Goal: Task Accomplishment & Management: Manage account settings

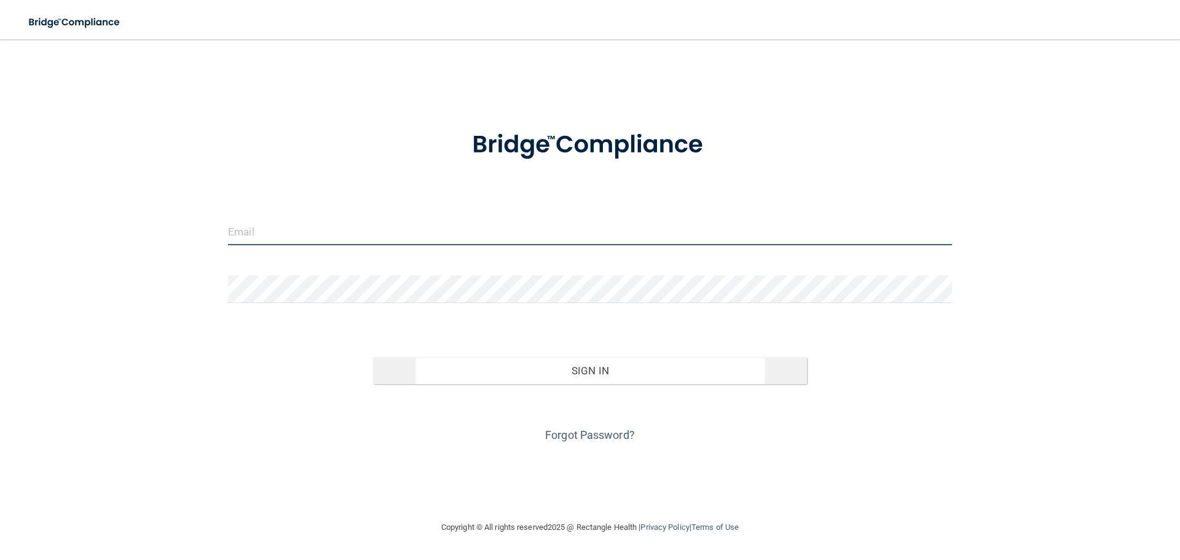
type input "[EMAIL_ADDRESS][DOMAIN_NAME]"
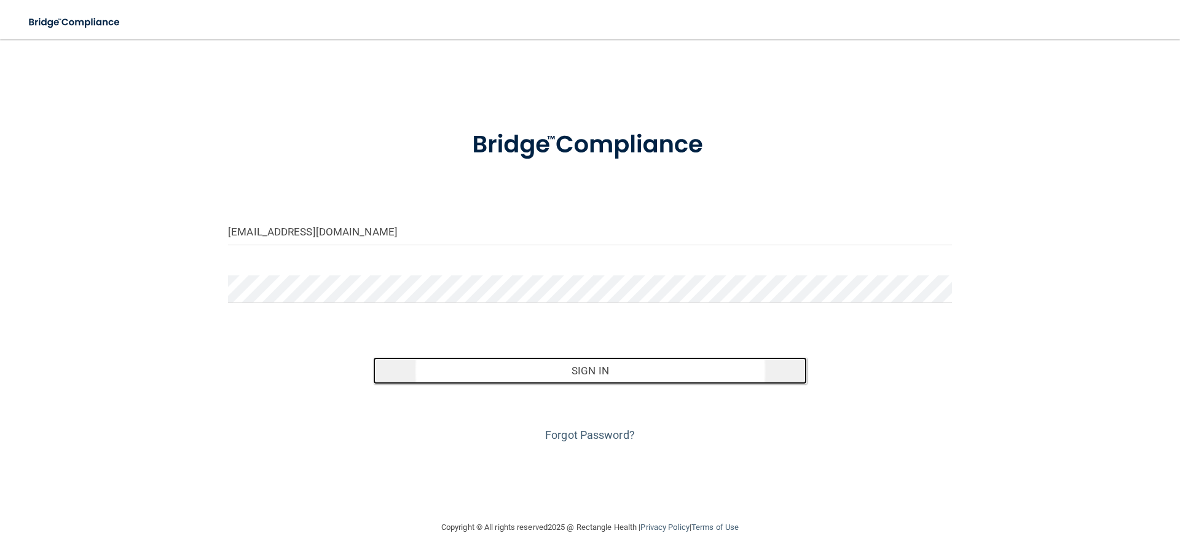
click at [626, 375] on button "Sign In" at bounding box center [590, 370] width 434 height 27
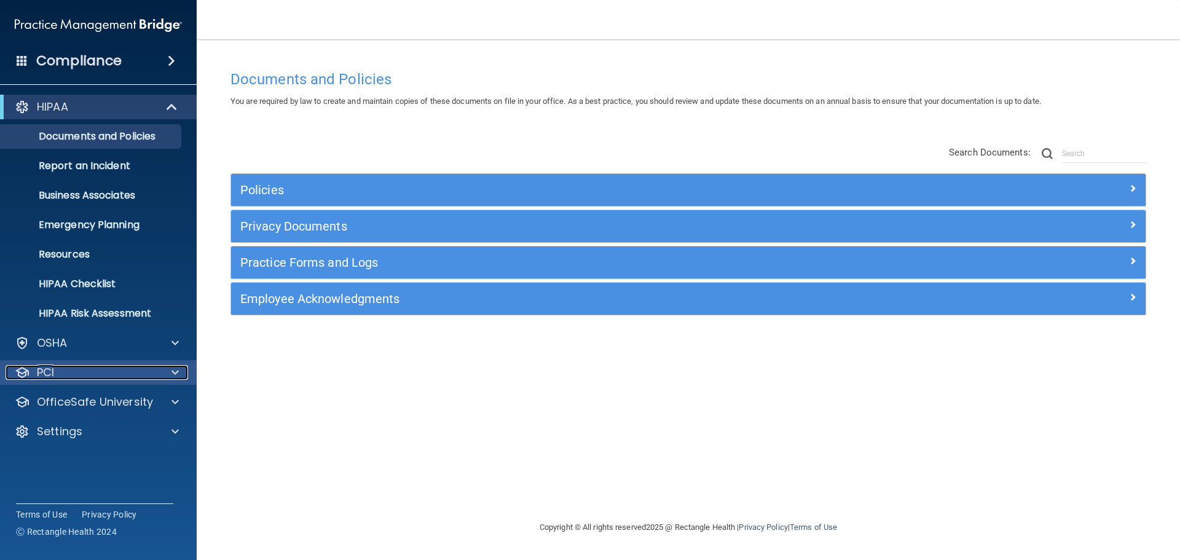
click at [101, 372] on div "PCI" at bounding box center [82, 372] width 152 height 15
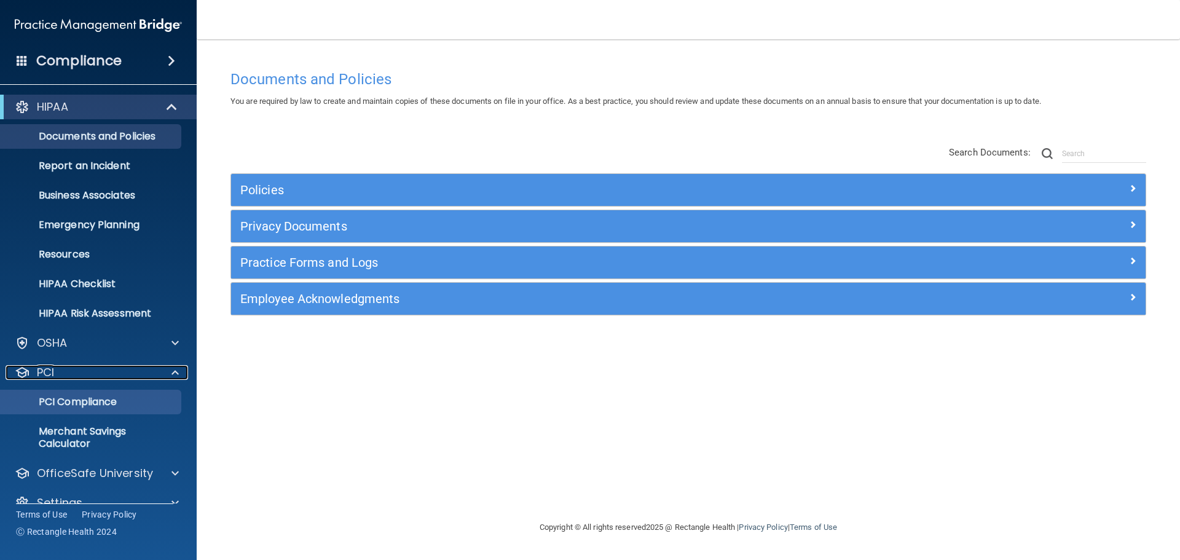
scroll to position [22, 0]
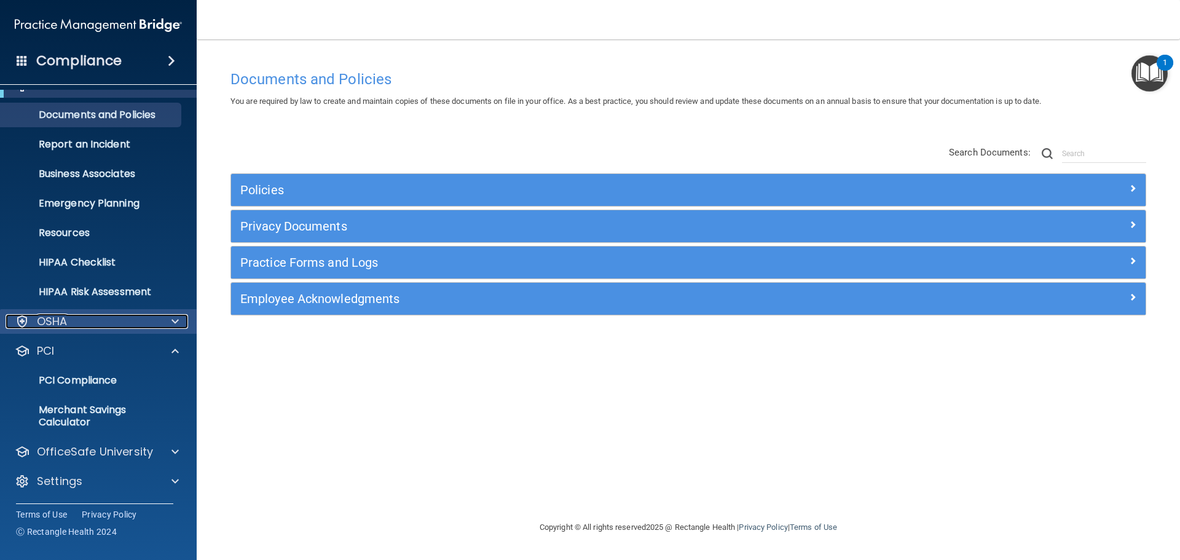
click at [84, 318] on div "OSHA" at bounding box center [82, 321] width 152 height 15
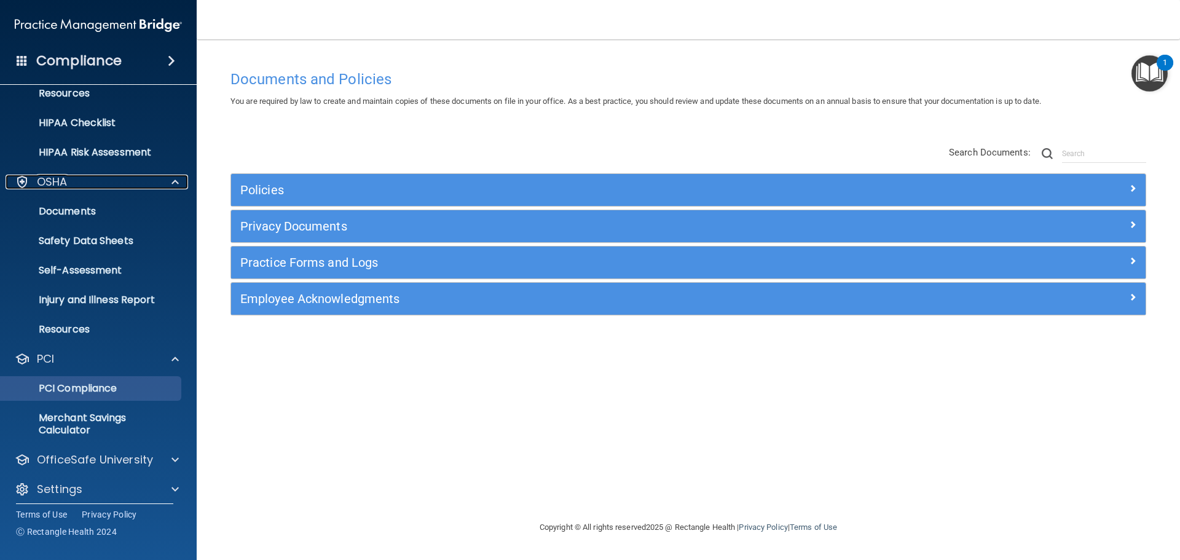
scroll to position [169, 0]
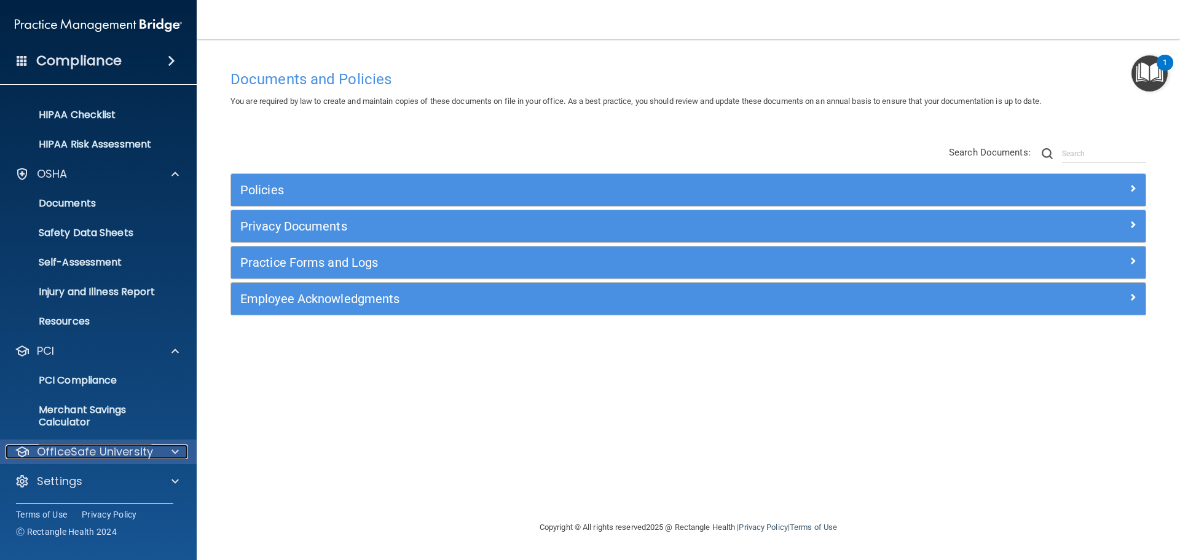
click at [100, 456] on p "OfficeSafe University" at bounding box center [95, 451] width 116 height 15
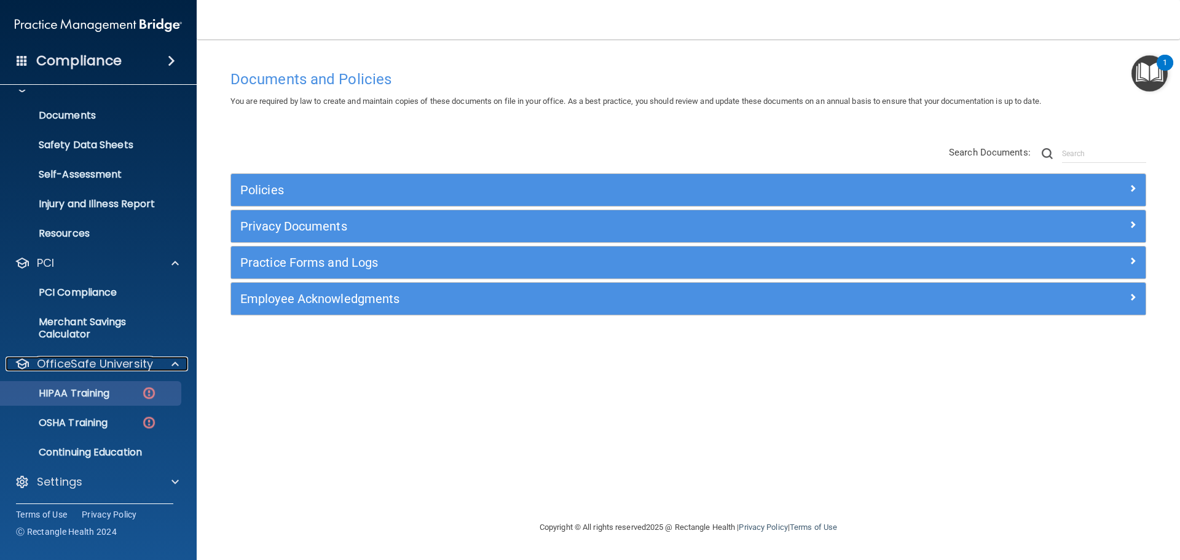
scroll to position [257, 0]
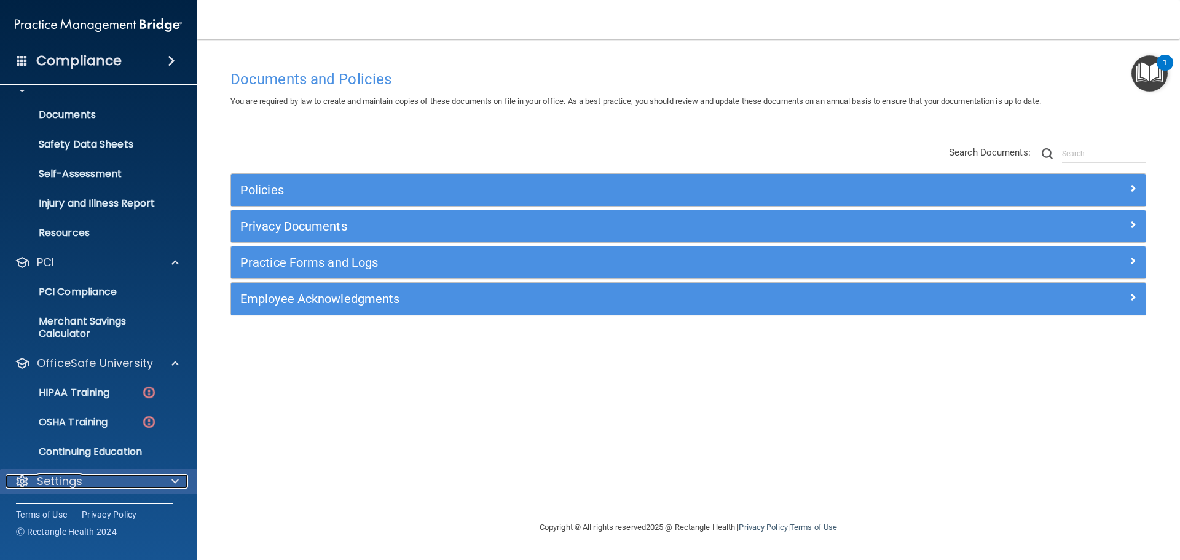
click at [115, 476] on div "Settings" at bounding box center [82, 481] width 152 height 15
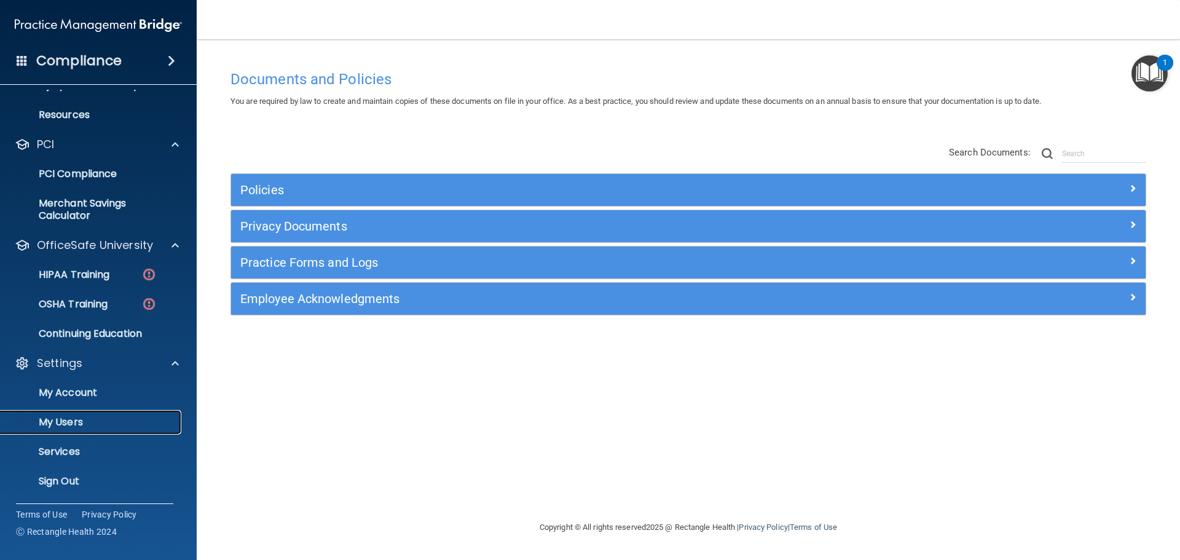
click at [95, 414] on link "My Users" at bounding box center [85, 422] width 194 height 25
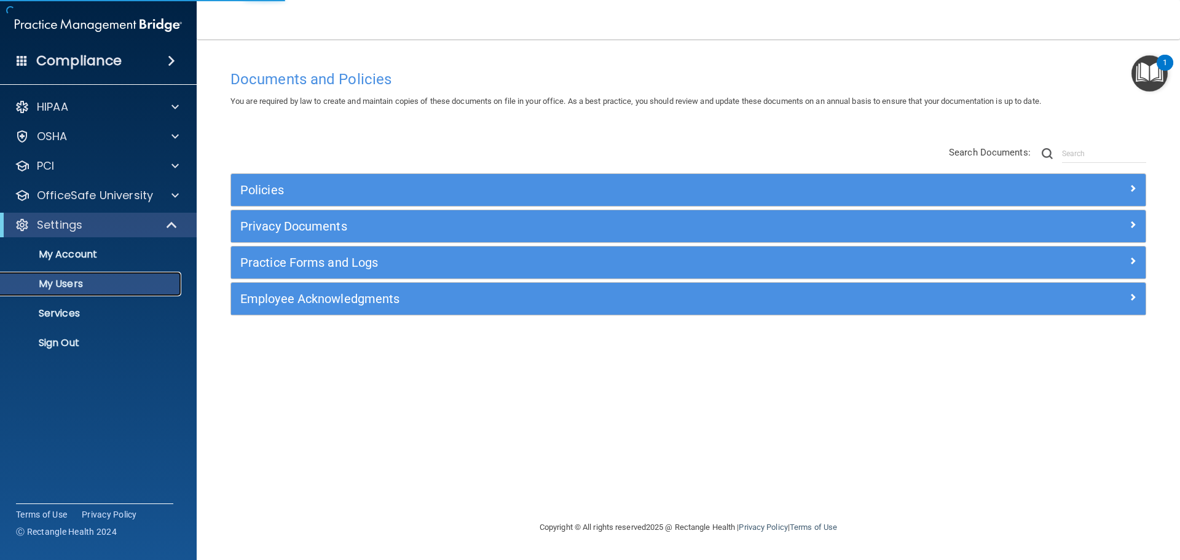
click at [103, 281] on p "My Users" at bounding box center [92, 284] width 168 height 12
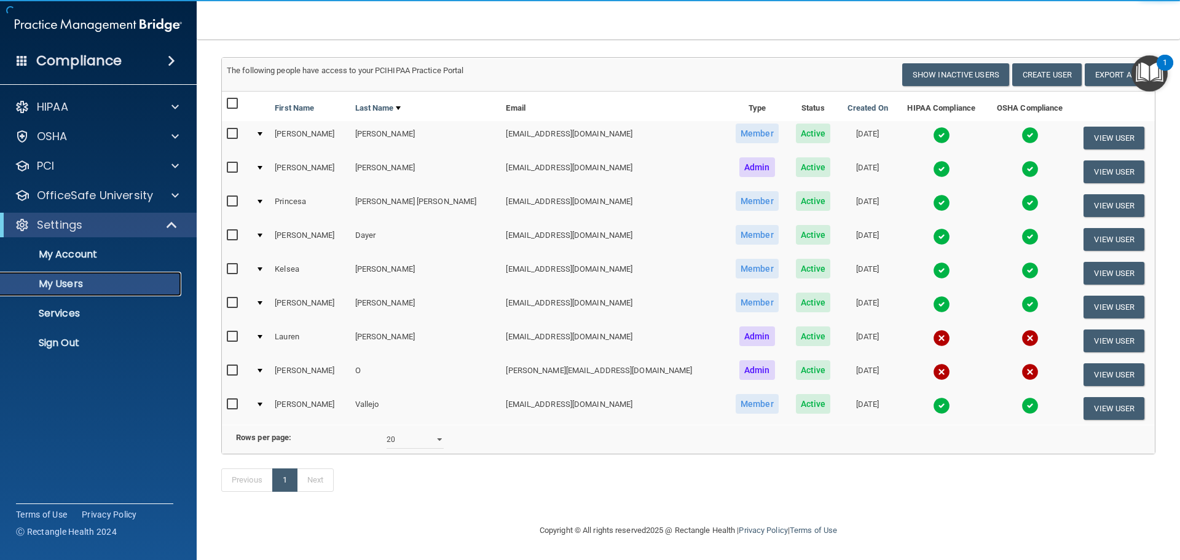
scroll to position [85, 0]
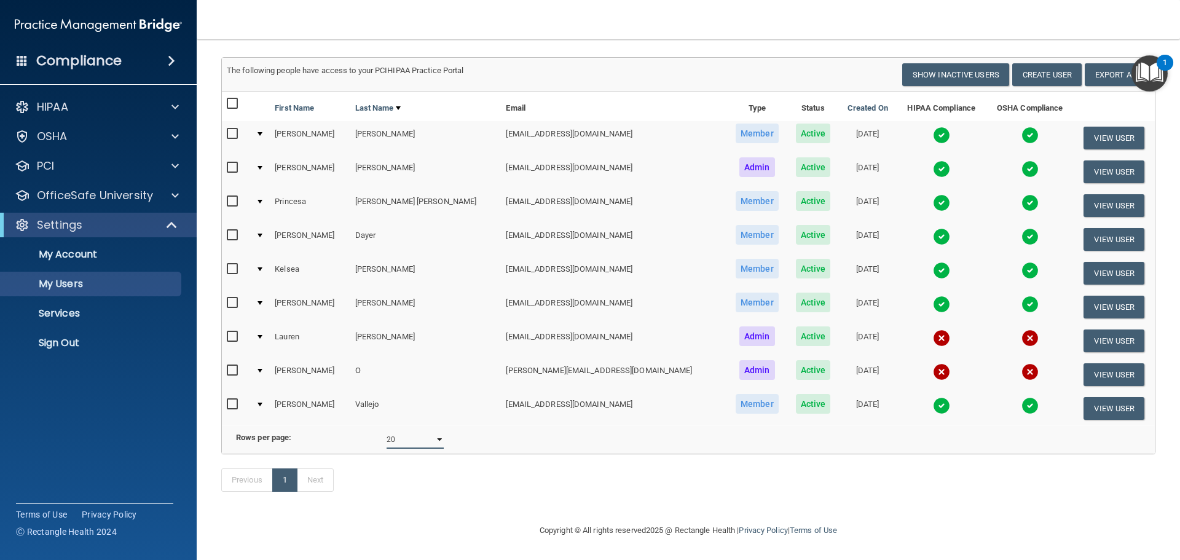
click at [438, 431] on select "10 20 30 40 all" at bounding box center [415, 439] width 57 height 18
select select "40"
click at [387, 430] on select "10 20 30 40 all" at bounding box center [415, 439] width 57 height 18
click at [436, 436] on select "10 20 30 40 all" at bounding box center [415, 439] width 57 height 18
click at [430, 430] on select "10 20 30 40 all" at bounding box center [415, 439] width 57 height 18
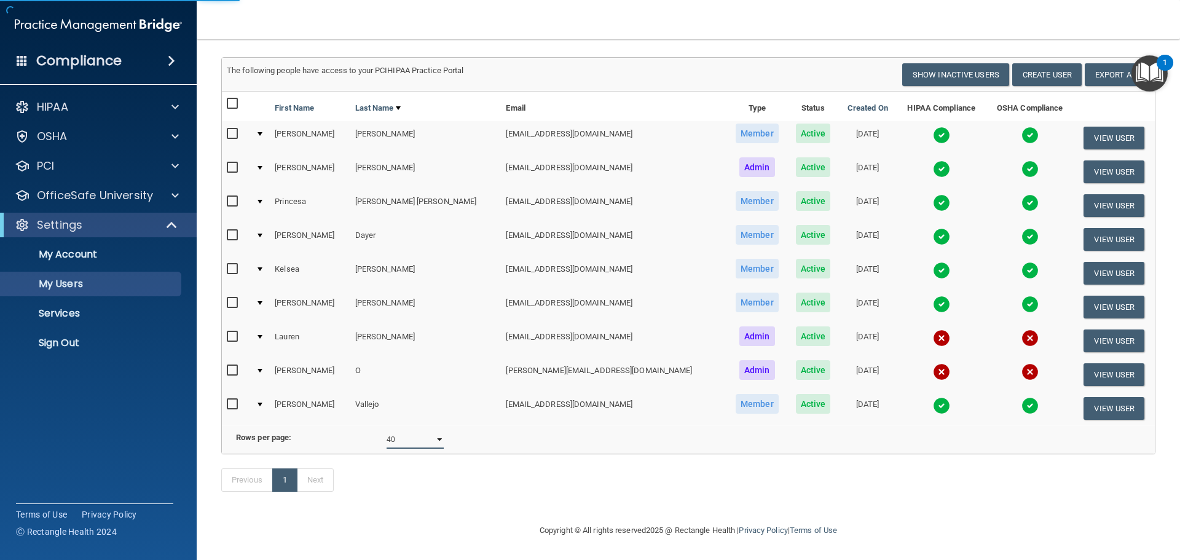
select select "9"
click at [387, 430] on select "10 20 30 40 all" at bounding box center [415, 439] width 57 height 18
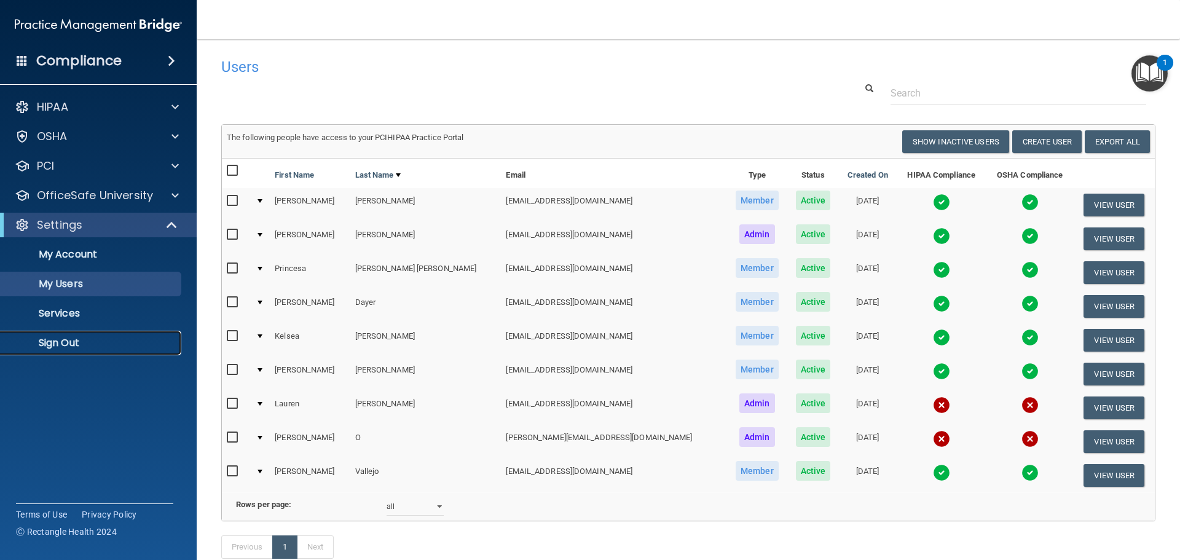
click at [74, 343] on p "Sign Out" at bounding box center [92, 343] width 168 height 12
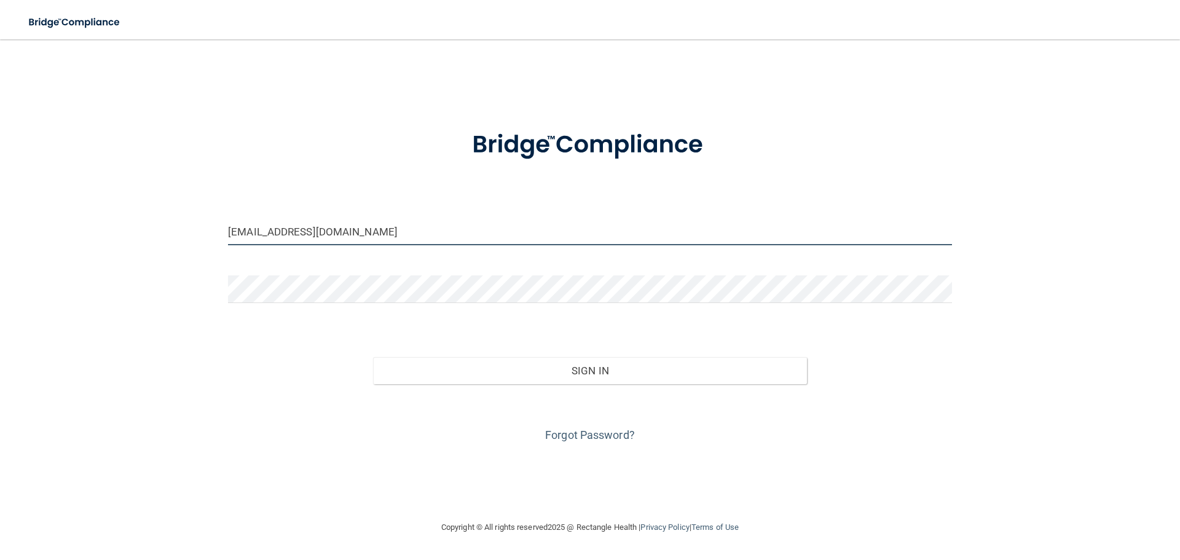
click at [271, 236] on input "[EMAIL_ADDRESS][DOMAIN_NAME]" at bounding box center [590, 232] width 724 height 28
click at [265, 232] on input "[EMAIL_ADDRESS][DOMAIN_NAME]" at bounding box center [590, 232] width 724 height 28
type input "[EMAIL_ADDRESS][DOMAIN_NAME]"
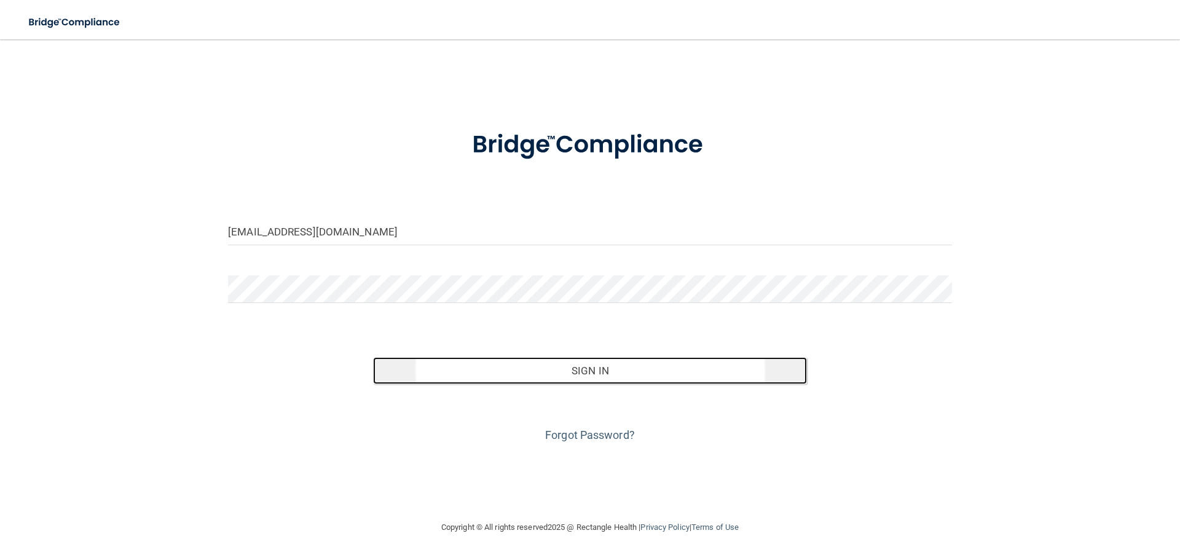
click at [568, 366] on button "Sign In" at bounding box center [590, 370] width 434 height 27
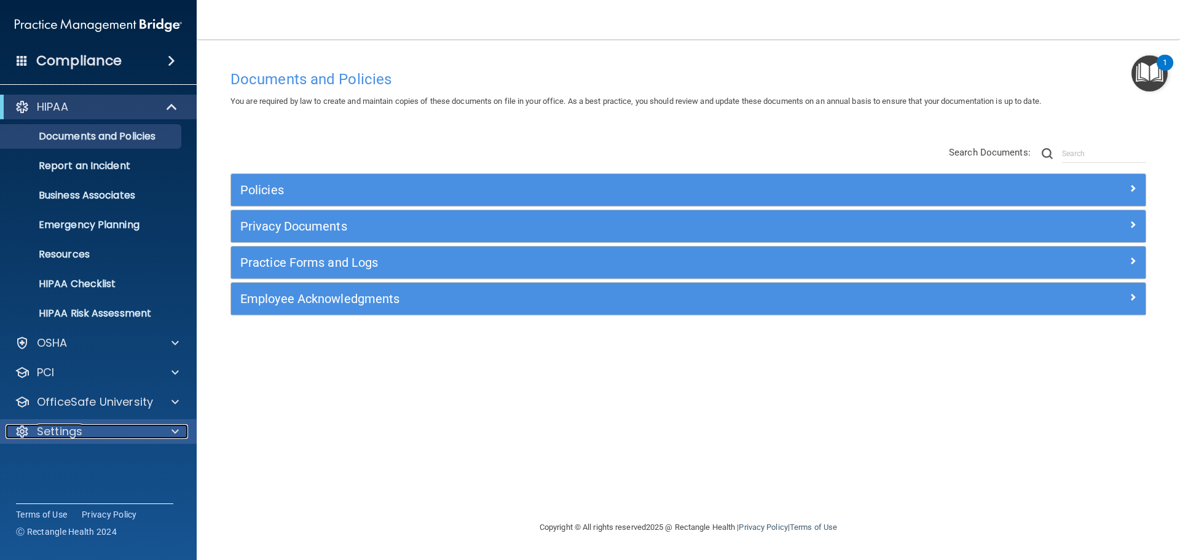
click at [97, 431] on div "Settings" at bounding box center [82, 431] width 152 height 15
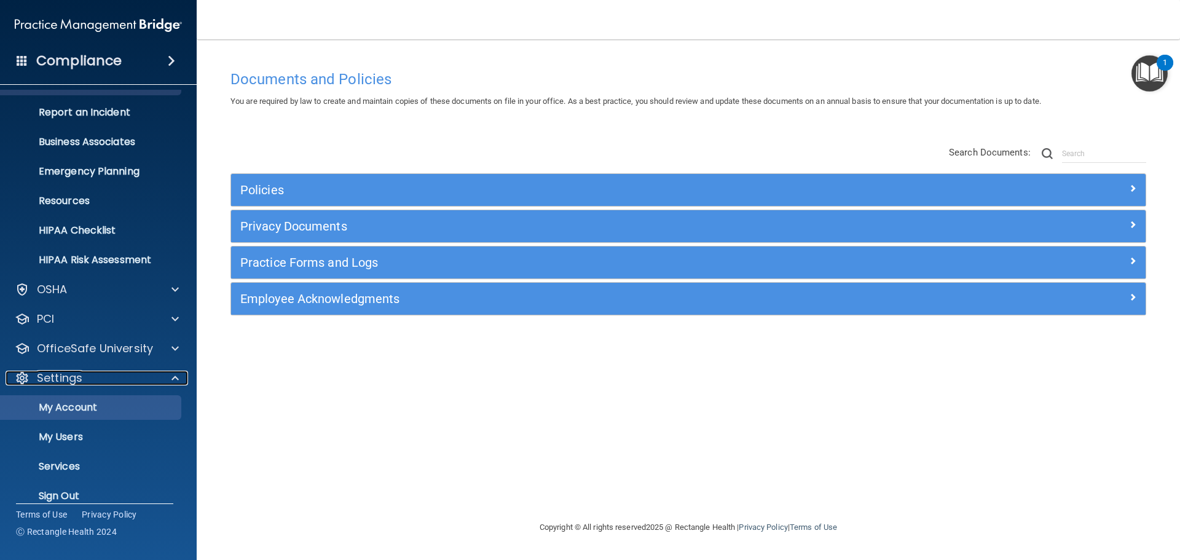
scroll to position [68, 0]
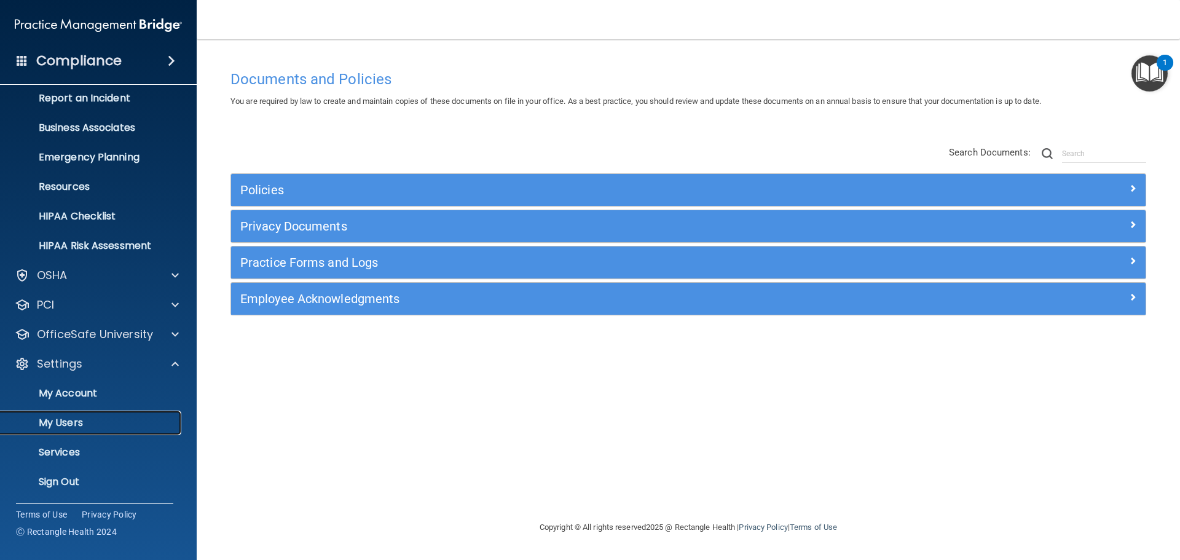
click at [106, 417] on p "My Users" at bounding box center [92, 423] width 168 height 12
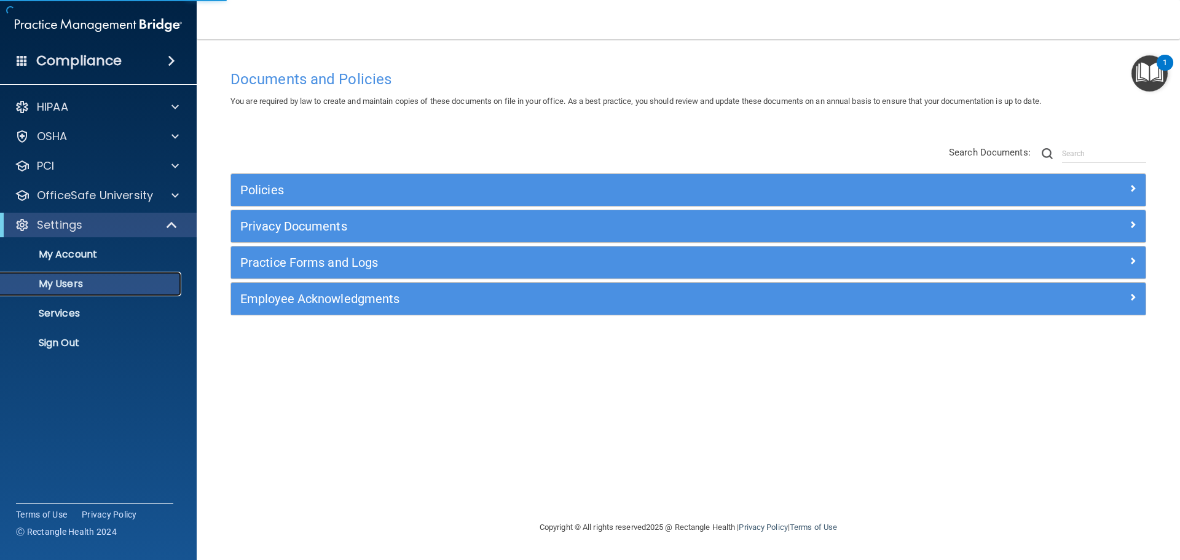
click at [98, 280] on p "My Users" at bounding box center [92, 284] width 168 height 12
select select "20"
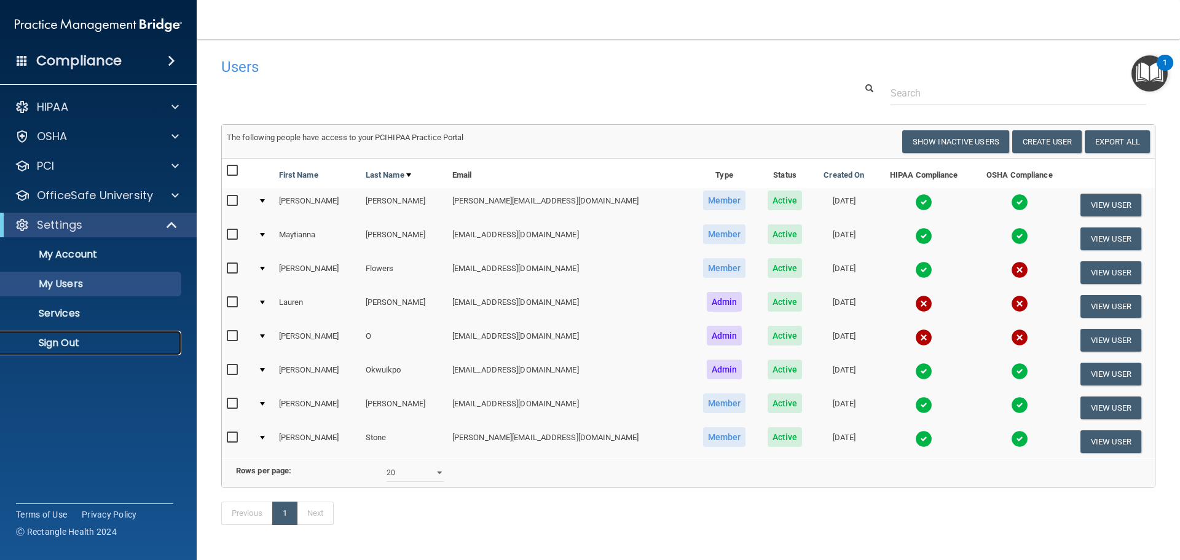
click at [68, 345] on p "Sign Out" at bounding box center [92, 343] width 168 height 12
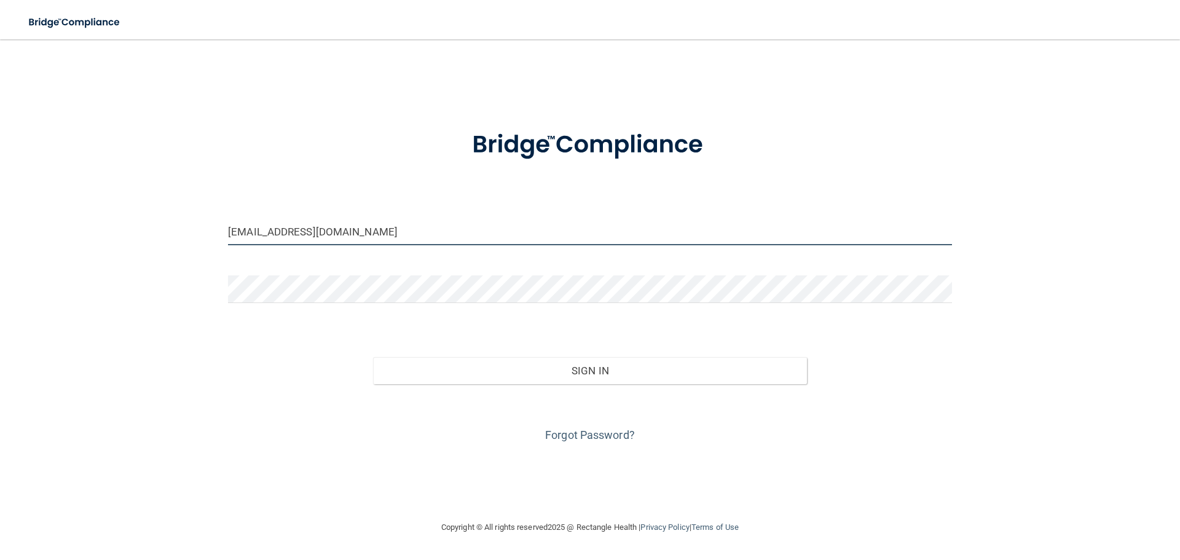
click at [268, 235] on input "[EMAIL_ADDRESS][DOMAIN_NAME]" at bounding box center [590, 232] width 724 height 28
type input "[EMAIL_ADDRESS][DOMAIN_NAME]"
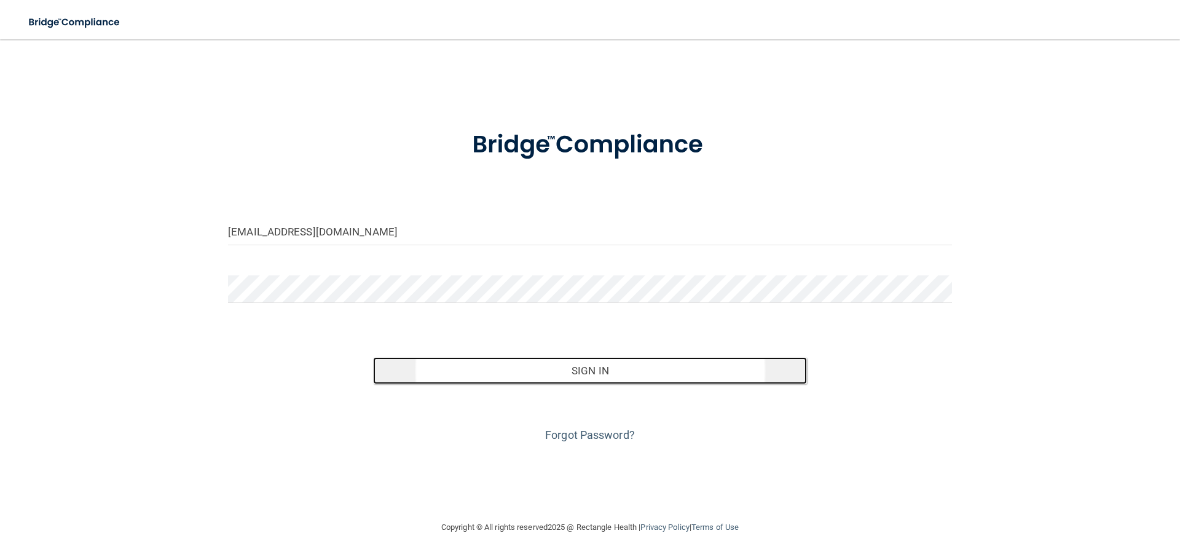
click at [568, 375] on button "Sign In" at bounding box center [590, 370] width 434 height 27
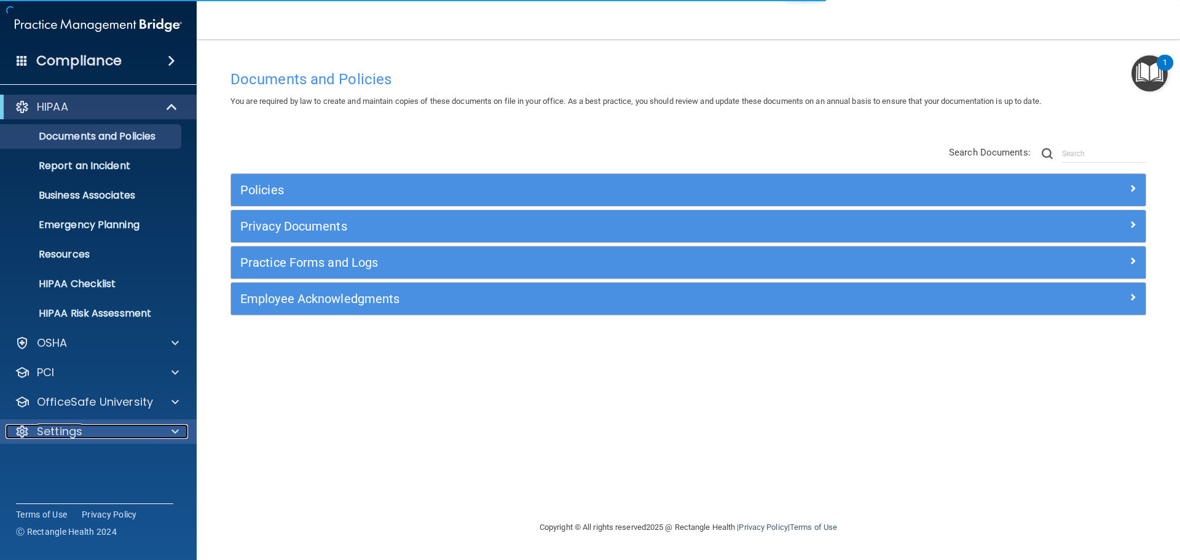
click at [146, 426] on div "Settings" at bounding box center [82, 431] width 152 height 15
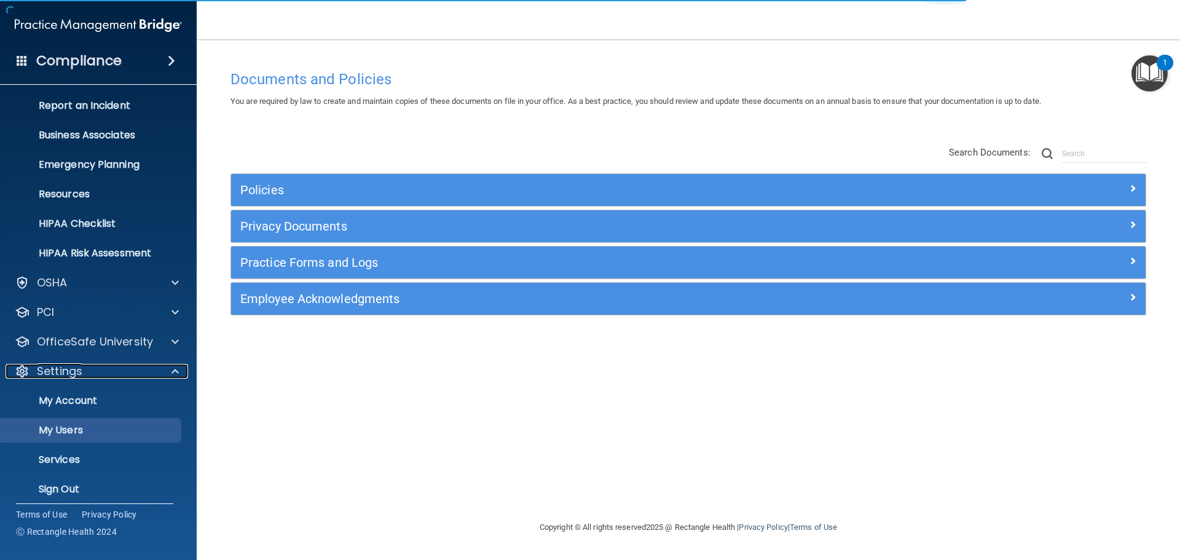
scroll to position [66, 0]
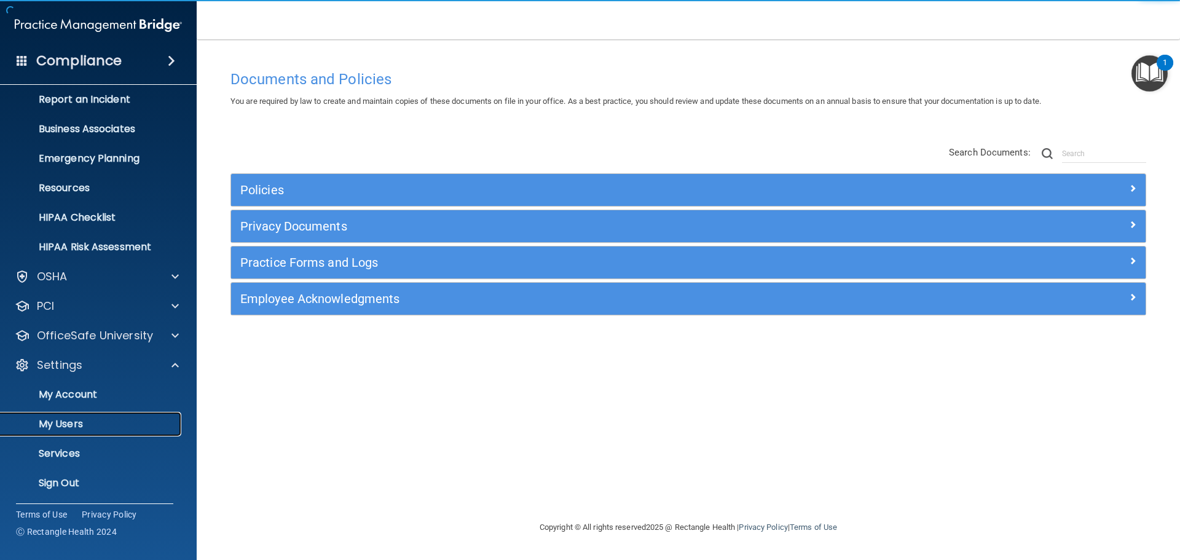
click at [97, 425] on p "My Users" at bounding box center [92, 424] width 168 height 12
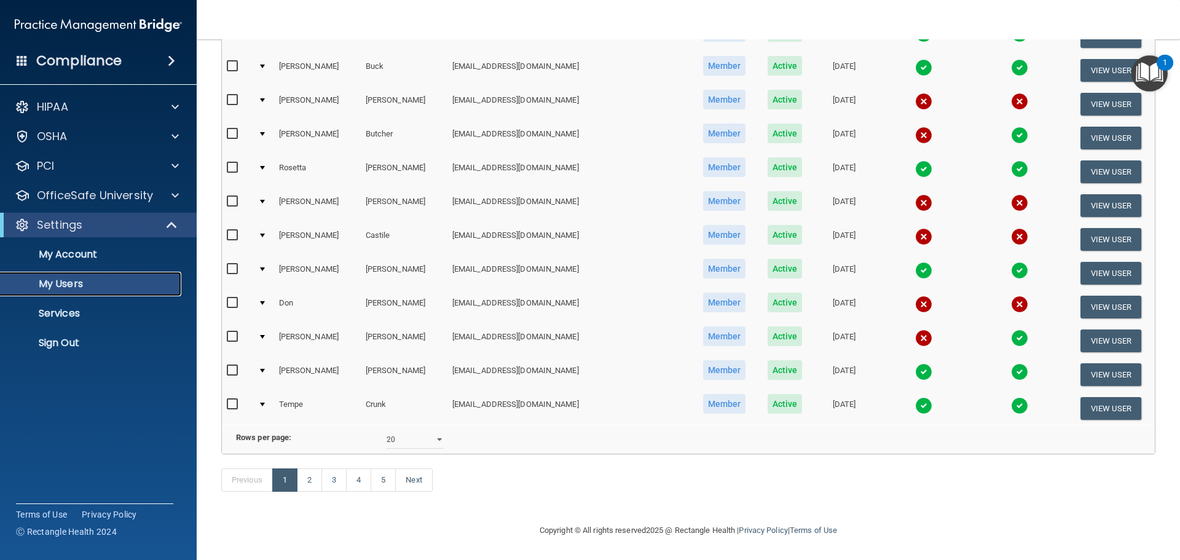
scroll to position [457, 0]
click at [417, 430] on select "10 20 30 40 all" at bounding box center [415, 439] width 57 height 18
select select "84"
click at [387, 430] on select "10 20 30 40 all" at bounding box center [415, 439] width 57 height 18
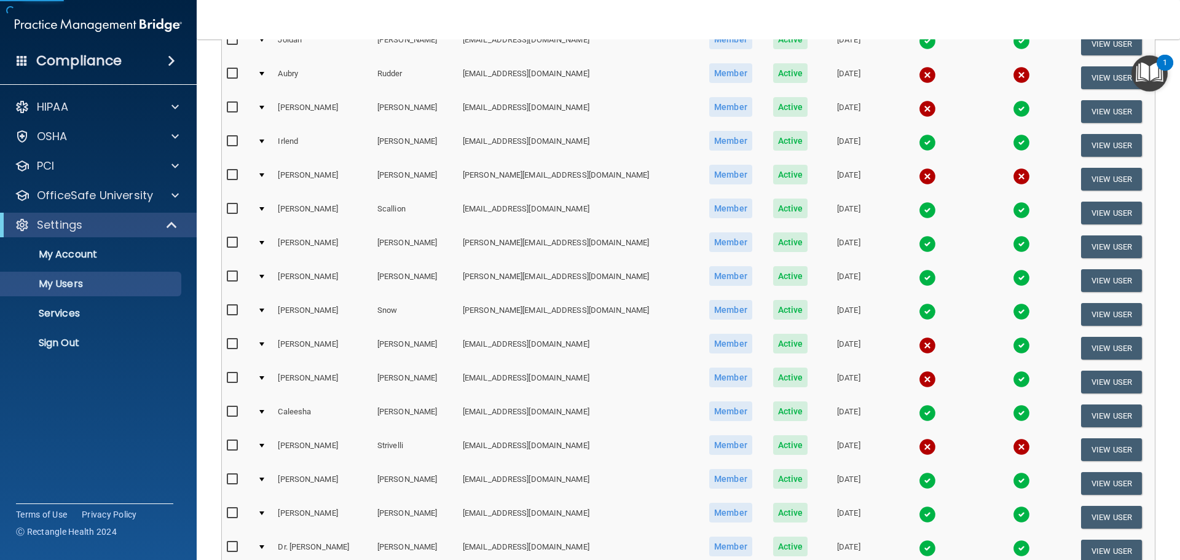
scroll to position [2251, 0]
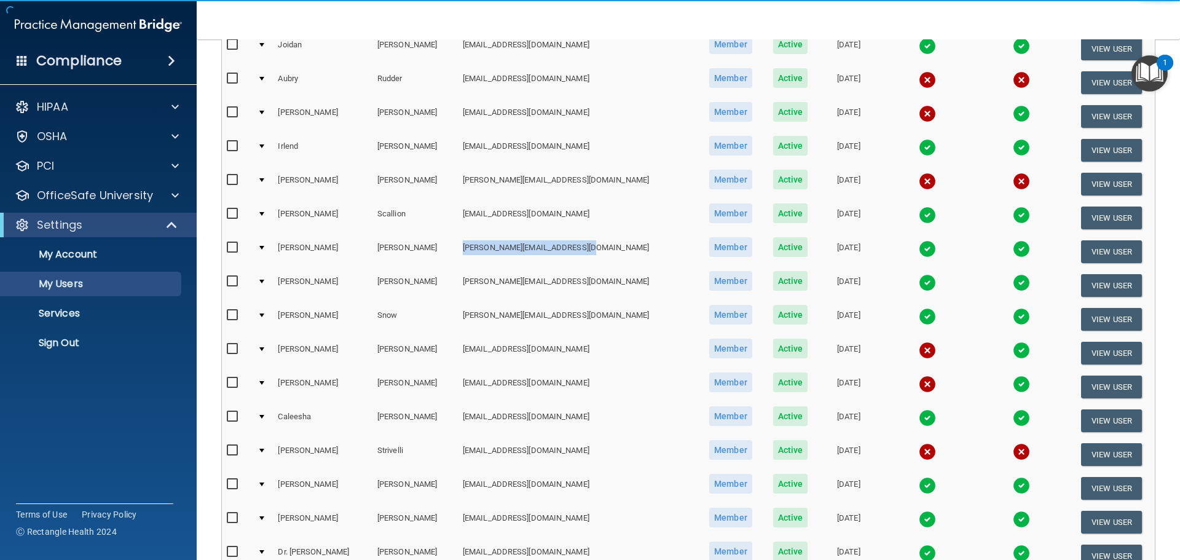
drag, startPoint x: 446, startPoint y: 246, endPoint x: 570, endPoint y: 245, distance: 124.1
click at [570, 245] on td "[PERSON_NAME][EMAIL_ADDRESS][DOMAIN_NAME]" at bounding box center [578, 252] width 240 height 34
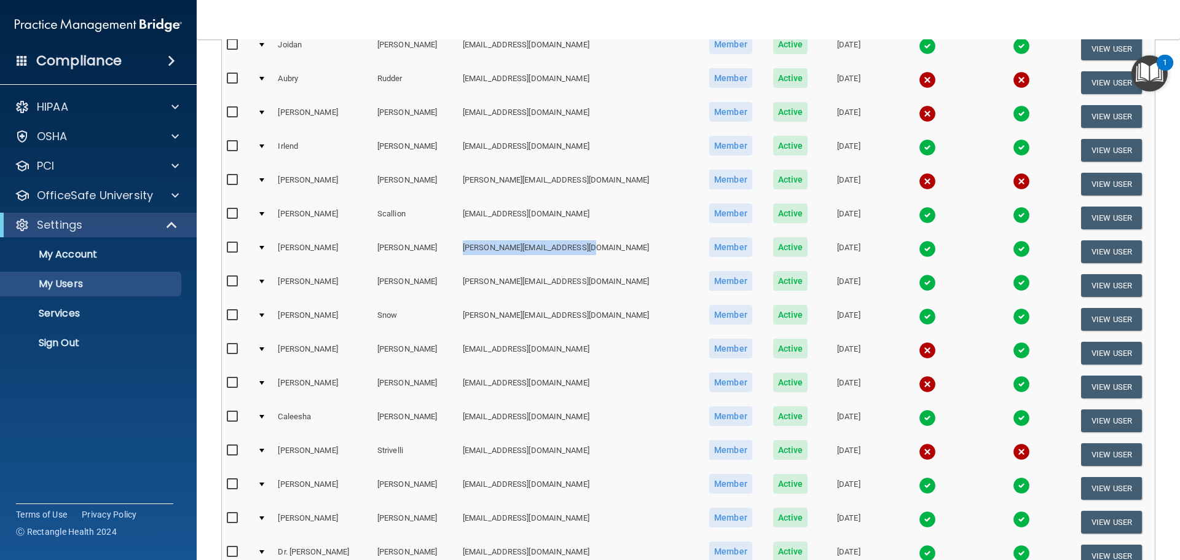
click at [570, 245] on td "[PERSON_NAME][EMAIL_ADDRESS][DOMAIN_NAME]" at bounding box center [578, 252] width 240 height 34
drag, startPoint x: 570, startPoint y: 245, endPoint x: 436, endPoint y: 237, distance: 133.6
click at [436, 237] on tr "[PERSON_NAME] [PERSON_NAME][EMAIL_ADDRESS][DOMAIN_NAME] Member Active [DATE] Vi…" at bounding box center [688, 252] width 933 height 34
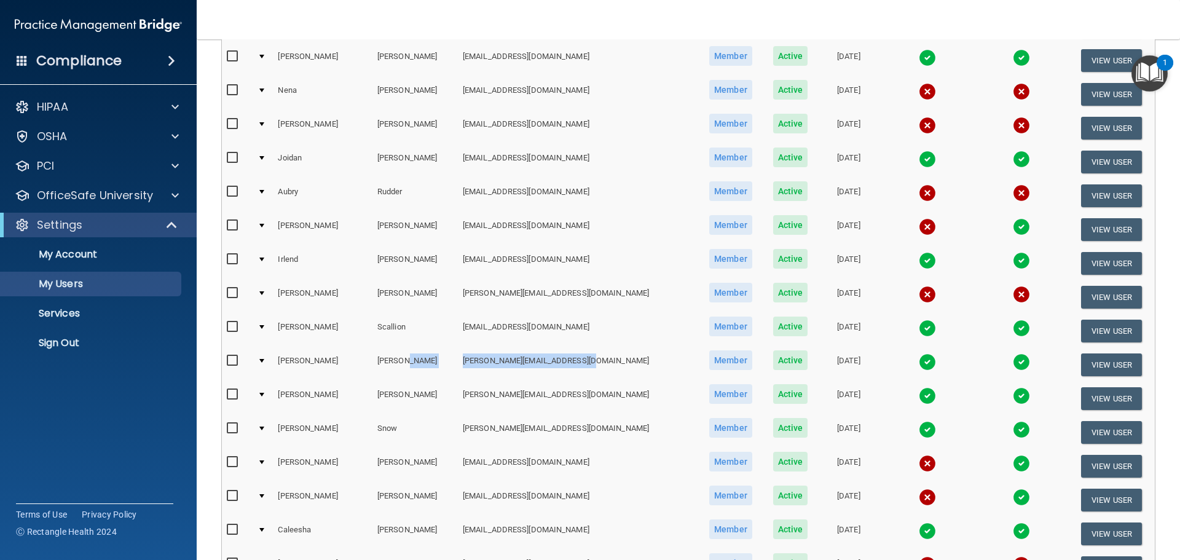
scroll to position [2128, 0]
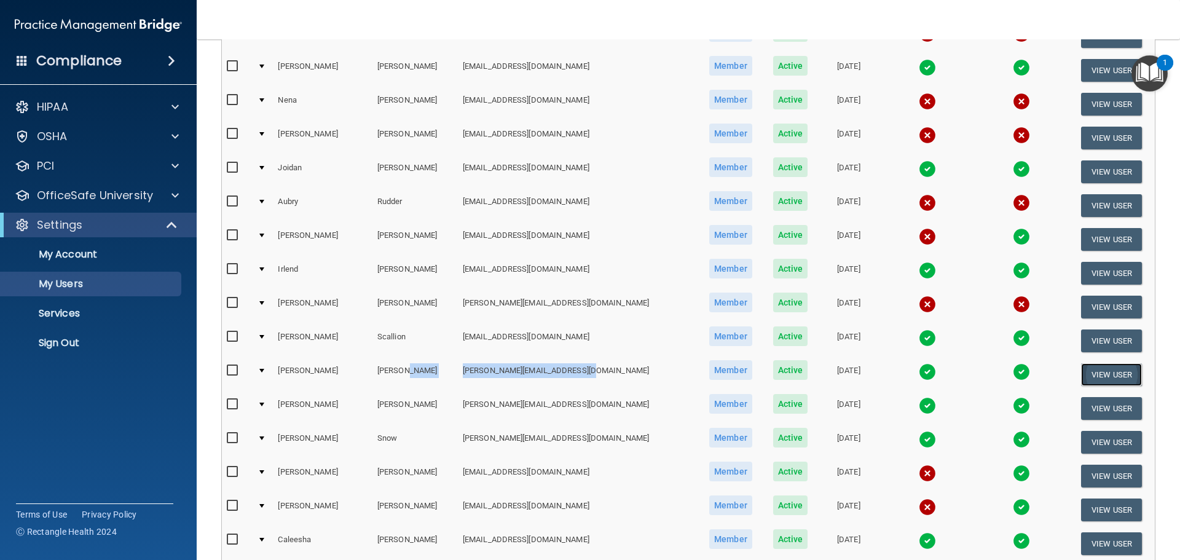
click at [1089, 371] on button "View User" at bounding box center [1111, 374] width 61 height 23
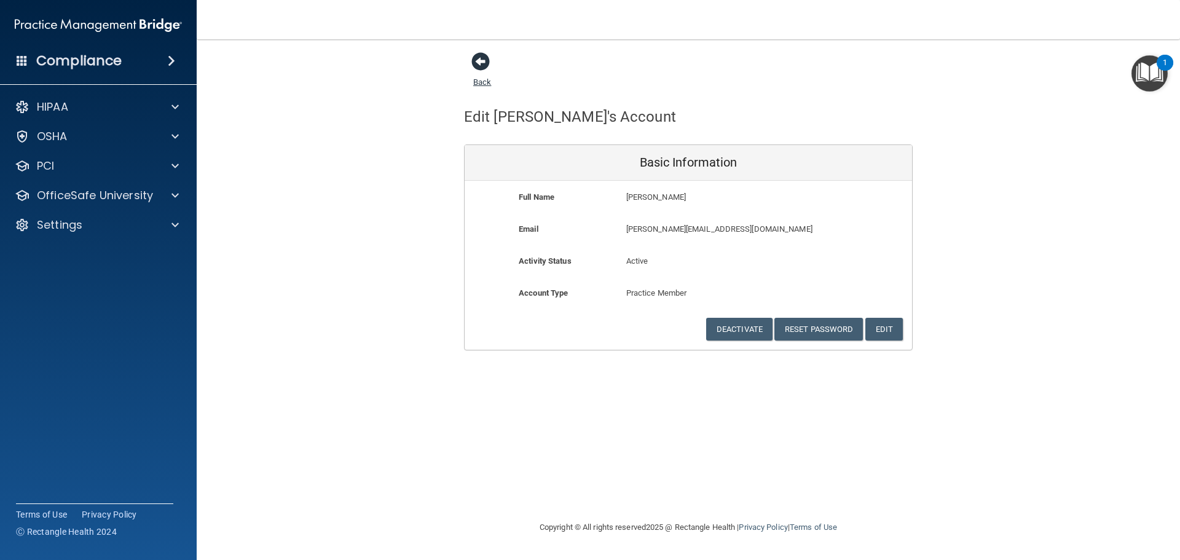
click at [479, 60] on span at bounding box center [480, 61] width 18 height 18
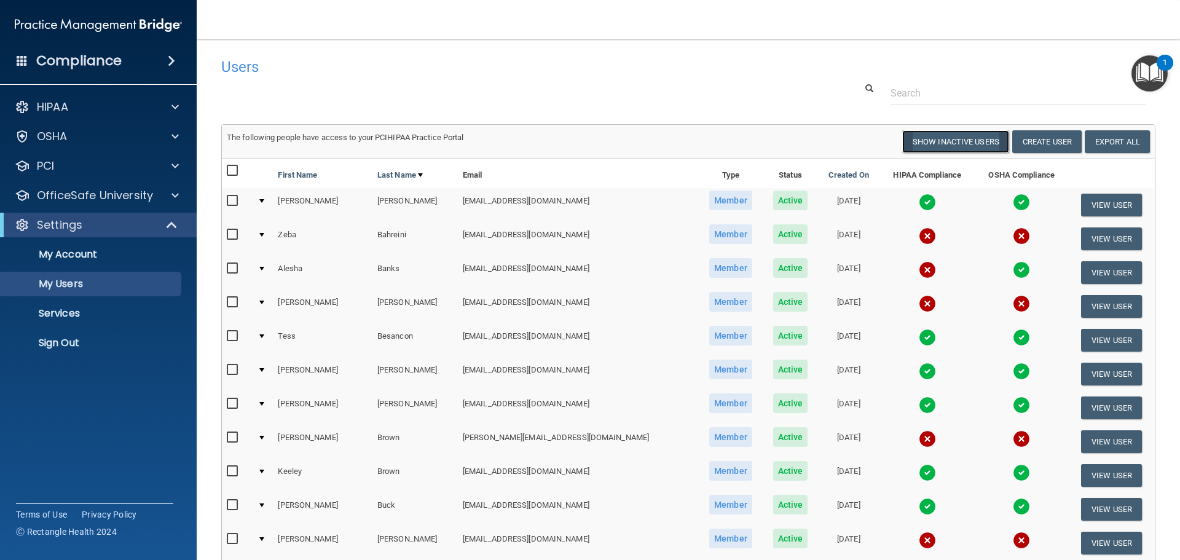
click at [948, 140] on button "Show Inactive Users" at bounding box center [955, 141] width 107 height 23
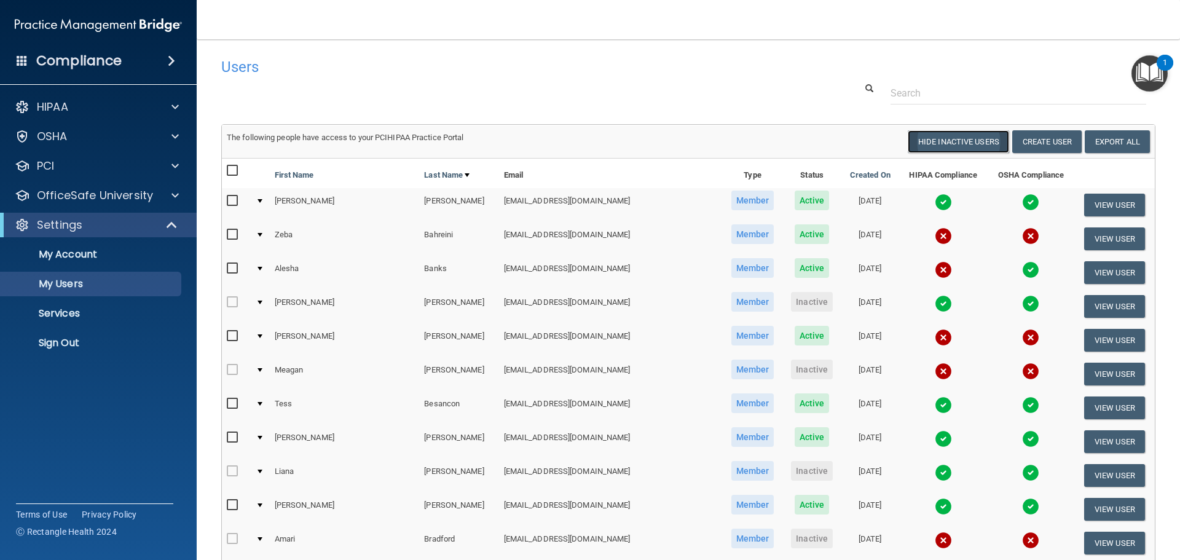
click at [957, 136] on button "Hide Inactive Users" at bounding box center [958, 141] width 101 height 23
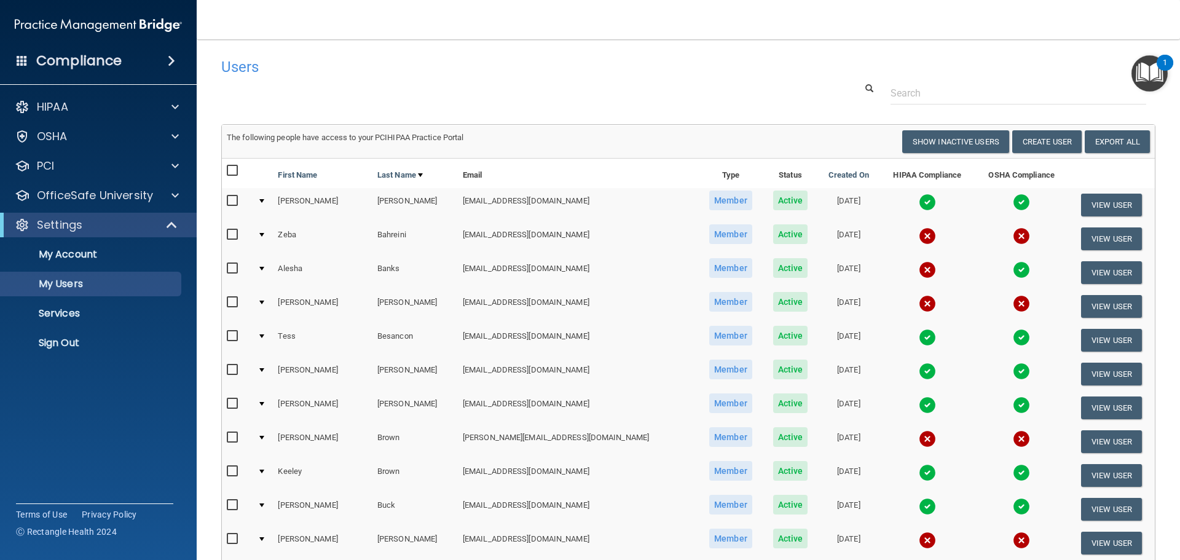
click at [595, 44] on main "Users Success! New user created. × Error! The user couldn't be created. × Succe…" at bounding box center [688, 299] width 983 height 521
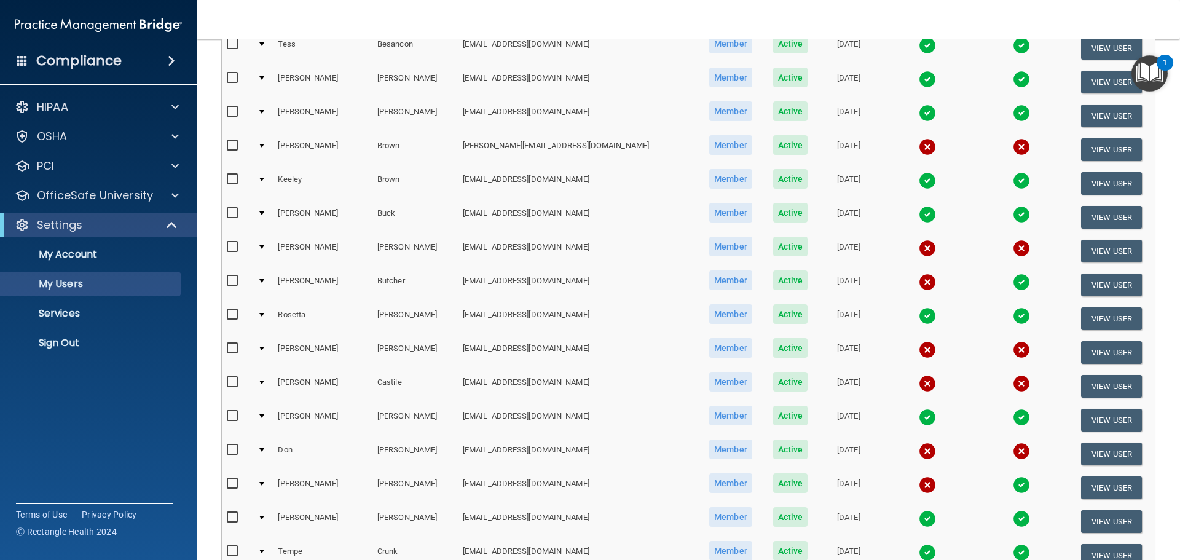
scroll to position [307, 0]
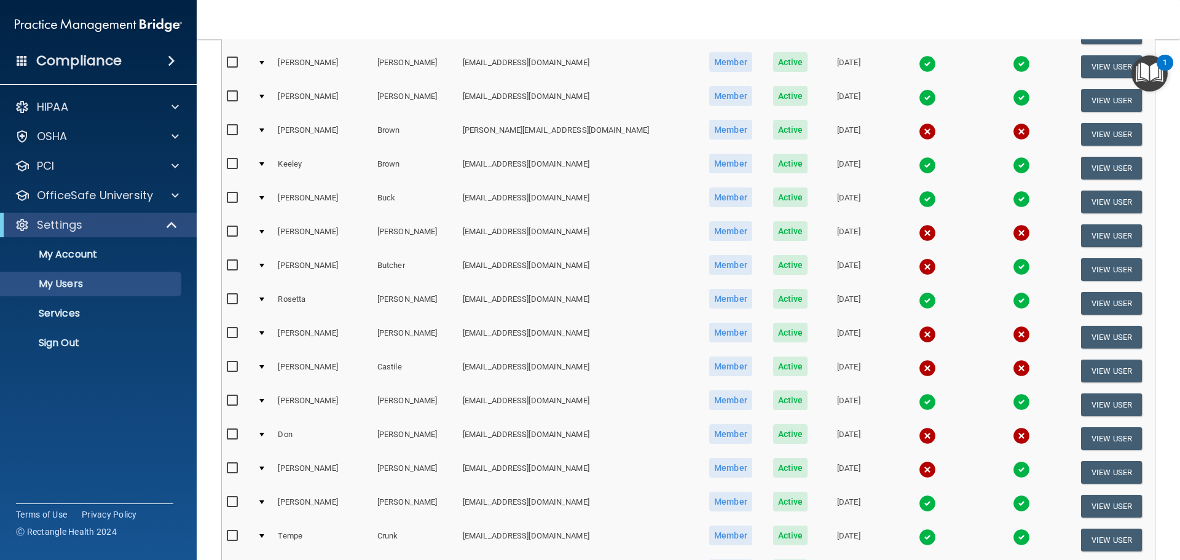
click at [232, 335] on input "checkbox" at bounding box center [234, 333] width 14 height 10
checkbox input "true"
click at [229, 366] on input "checkbox" at bounding box center [234, 367] width 14 height 10
checkbox input "true"
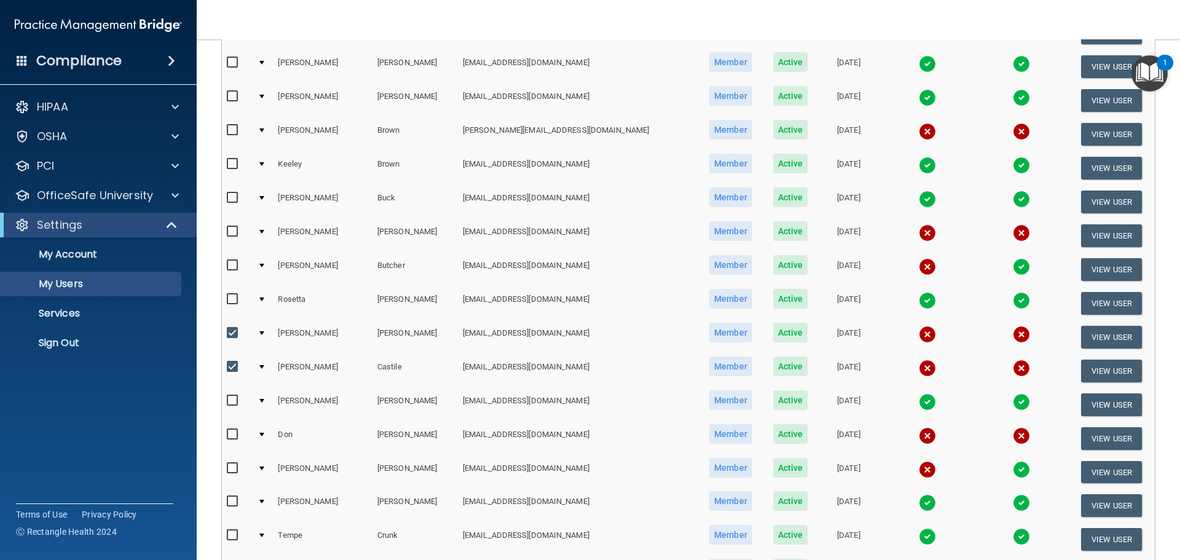
click at [235, 337] on input "checkbox" at bounding box center [234, 333] width 14 height 10
checkbox input "false"
click at [232, 371] on input "checkbox" at bounding box center [234, 367] width 14 height 10
checkbox input "false"
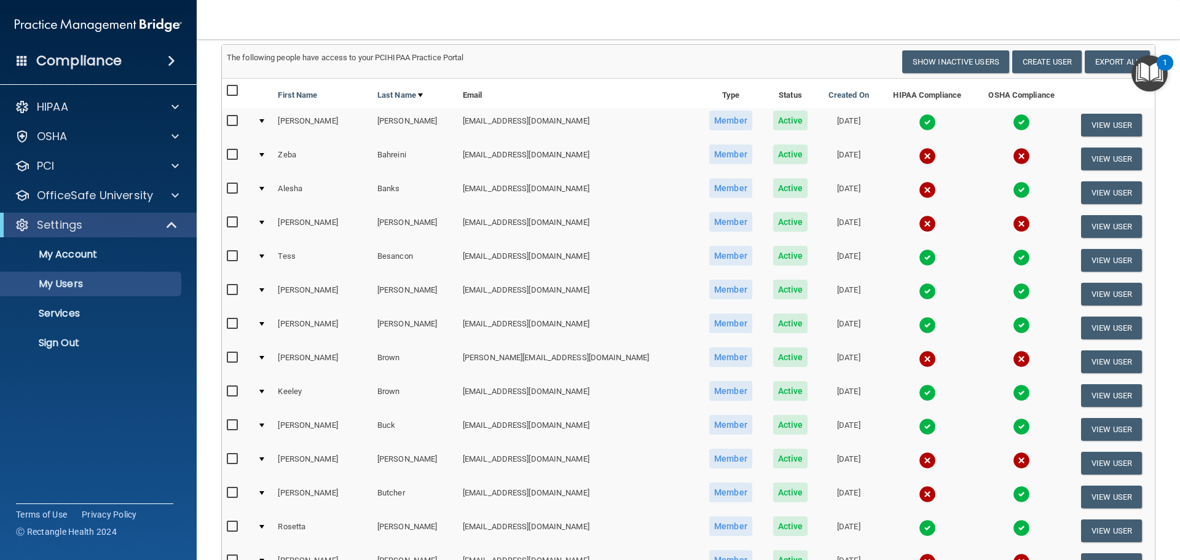
scroll to position [0, 0]
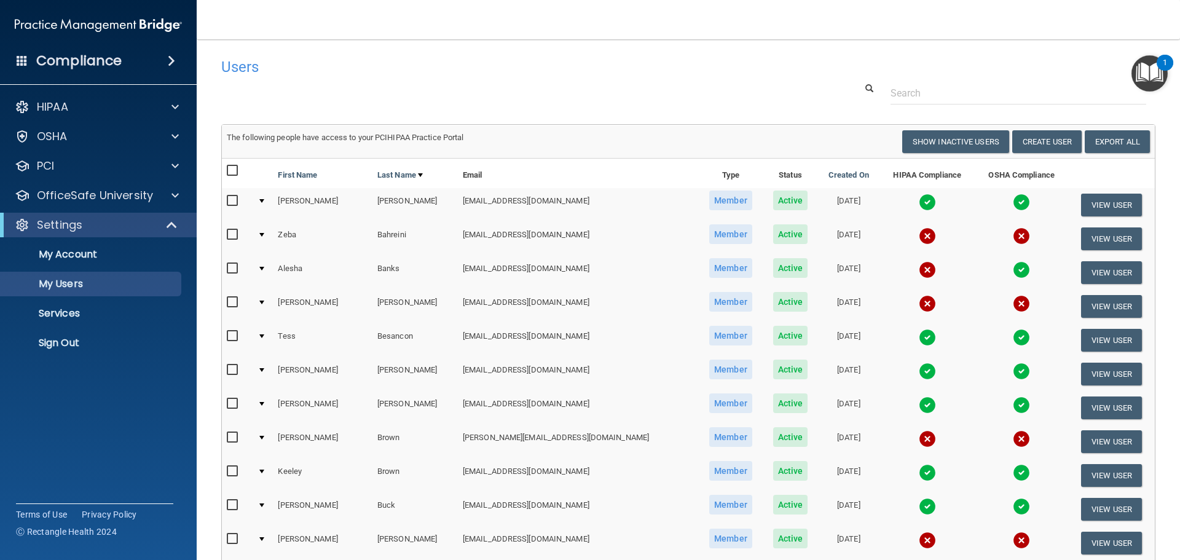
click at [503, 68] on h4 "Users" at bounding box center [489, 67] width 537 height 16
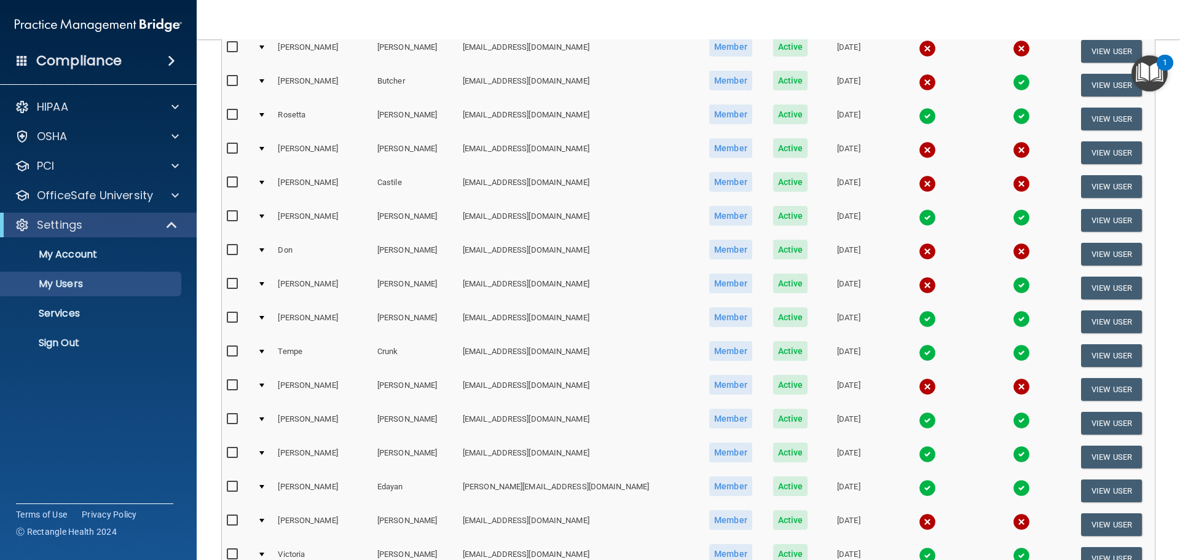
scroll to position [246, 0]
